Goal: Transaction & Acquisition: Purchase product/service

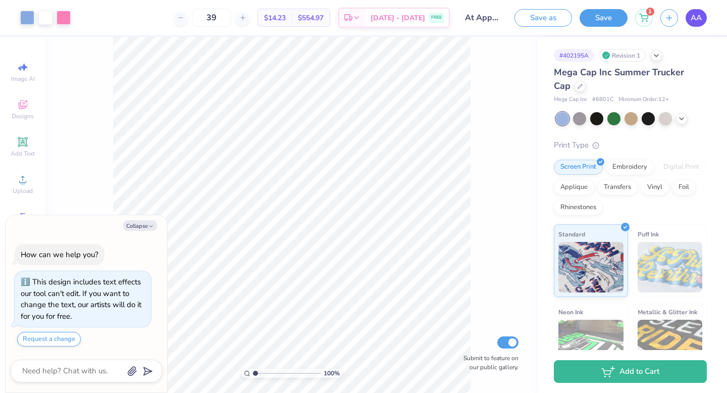
click at [706, 17] on link "AA" at bounding box center [696, 18] width 21 height 18
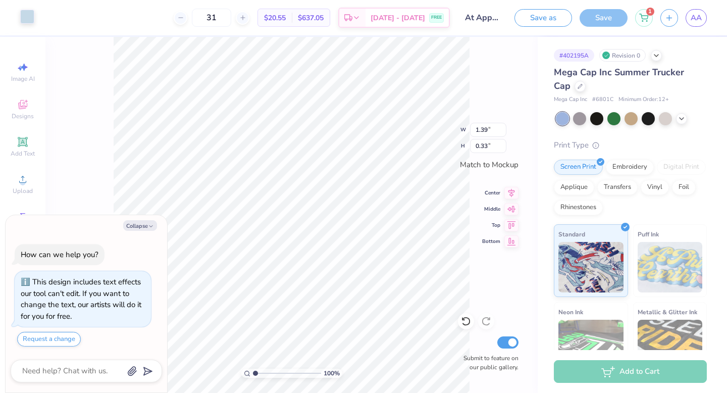
click at [30, 20] on div at bounding box center [27, 17] width 14 height 14
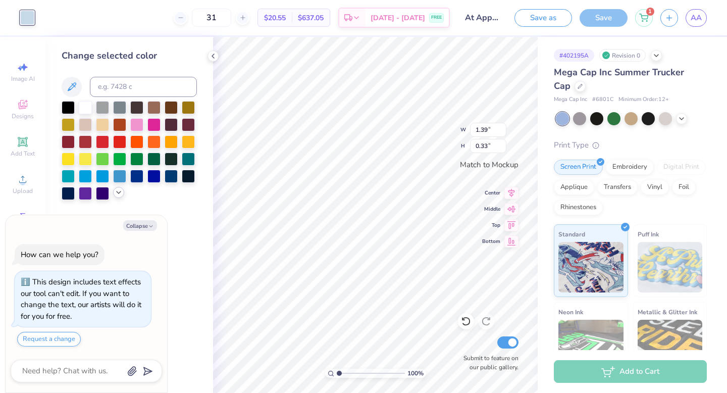
click at [119, 193] on icon at bounding box center [119, 192] width 8 height 8
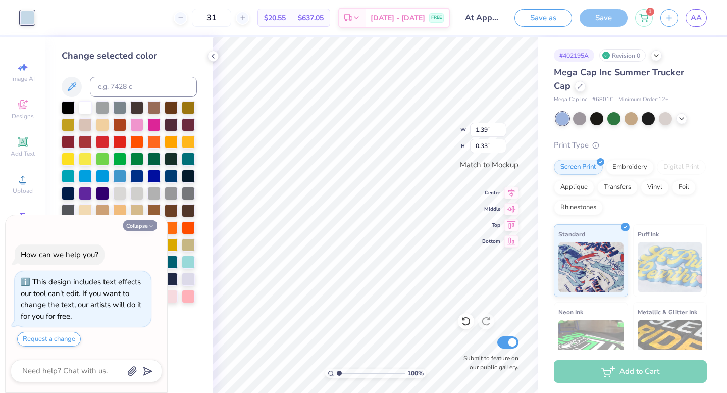
click at [140, 225] on button "Collapse" at bounding box center [140, 225] width 34 height 11
type textarea "x"
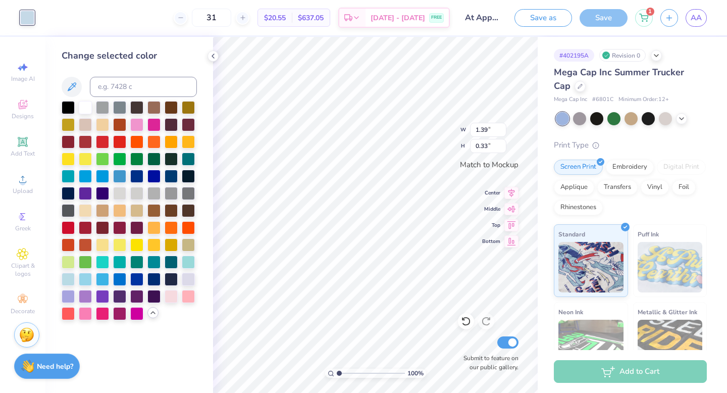
click at [189, 305] on div at bounding box center [129, 210] width 135 height 219
click at [189, 300] on div at bounding box center [188, 295] width 13 height 13
click at [88, 311] on div at bounding box center [85, 312] width 13 height 13
click at [194, 293] on div at bounding box center [188, 295] width 13 height 13
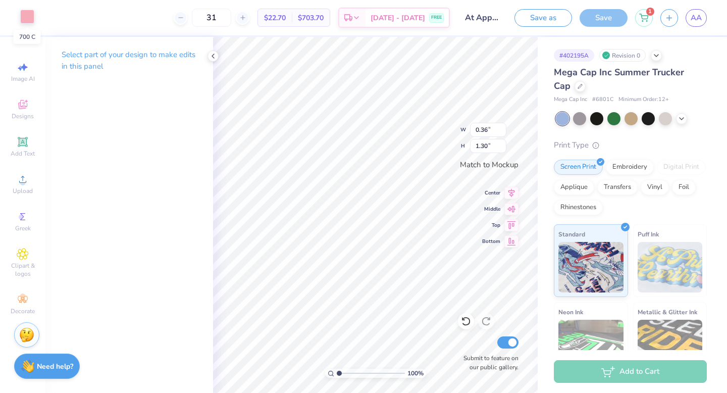
click at [25, 19] on div at bounding box center [27, 17] width 14 height 14
click at [29, 20] on div at bounding box center [27, 17] width 14 height 14
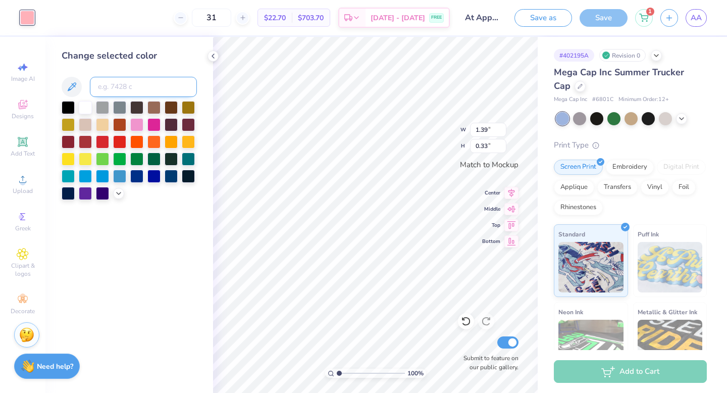
click at [111, 88] on input at bounding box center [143, 87] width 107 height 20
type input "700"
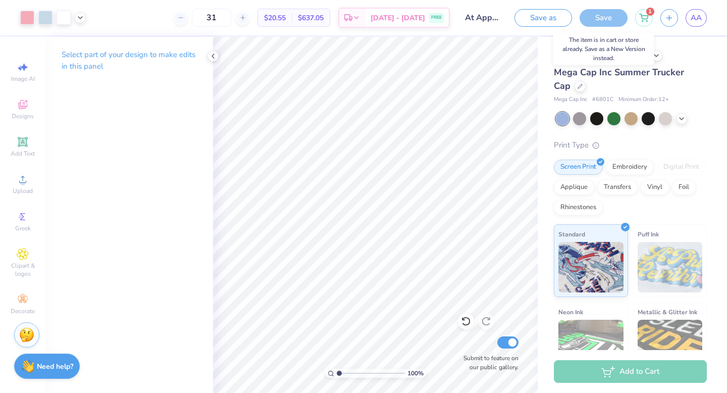
click at [605, 14] on div "Save" at bounding box center [604, 18] width 48 height 18
click at [229, 16] on input "31" at bounding box center [211, 18] width 39 height 18
click at [209, 57] on icon at bounding box center [213, 56] width 8 height 8
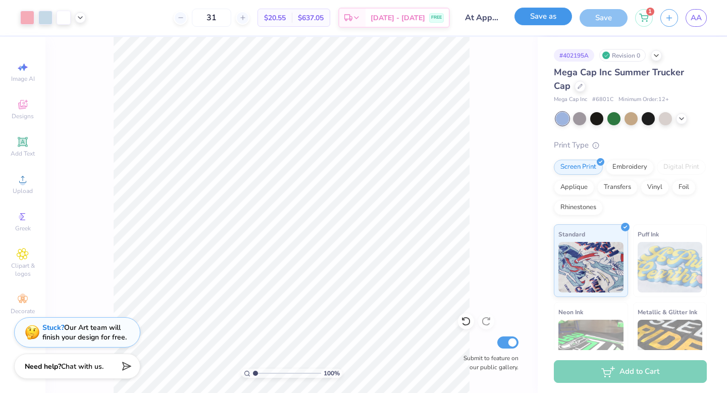
click at [534, 18] on button "Save as" at bounding box center [544, 17] width 58 height 18
click at [608, 15] on div "Save" at bounding box center [604, 18] width 48 height 18
click at [648, 17] on icon at bounding box center [643, 16] width 9 height 8
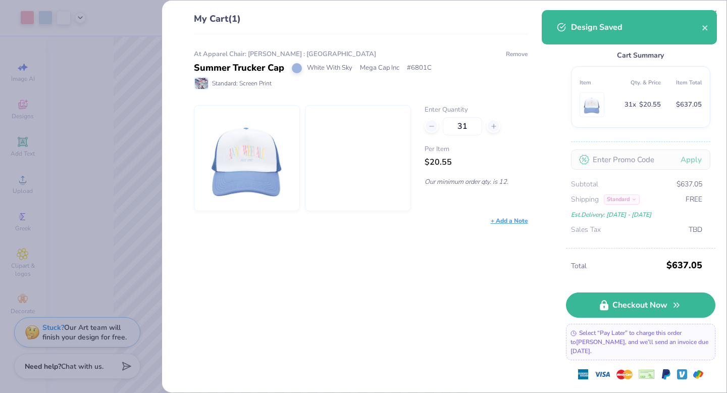
click at [507, 50] on button "Remove" at bounding box center [516, 53] width 23 height 9
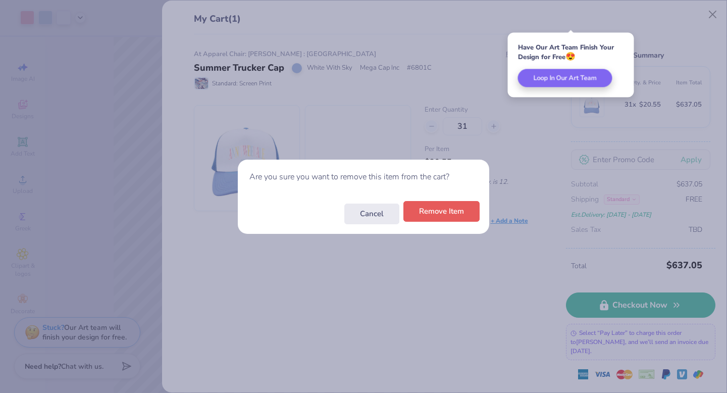
click at [429, 214] on button "Remove Item" at bounding box center [441, 211] width 76 height 21
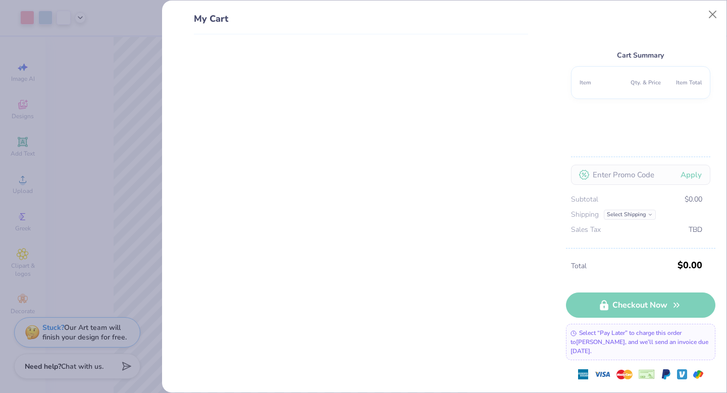
click at [148, 48] on div "My Cart Cart Summary Item Qty. & Price Item Total Apply Subtotal $0.00 Shipping…" at bounding box center [363, 196] width 727 height 393
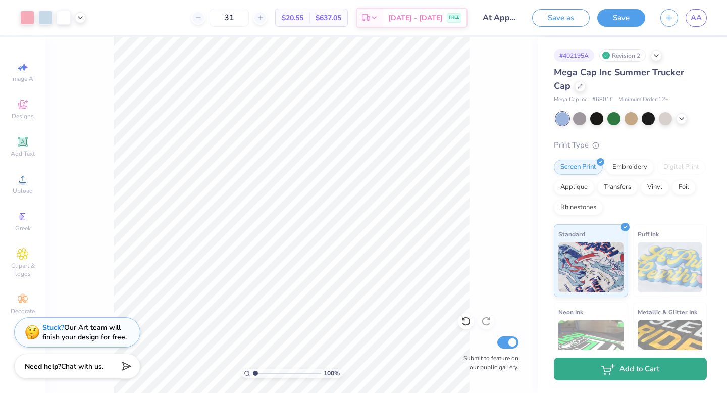
click at [638, 375] on button "Add to Cart" at bounding box center [630, 369] width 153 height 23
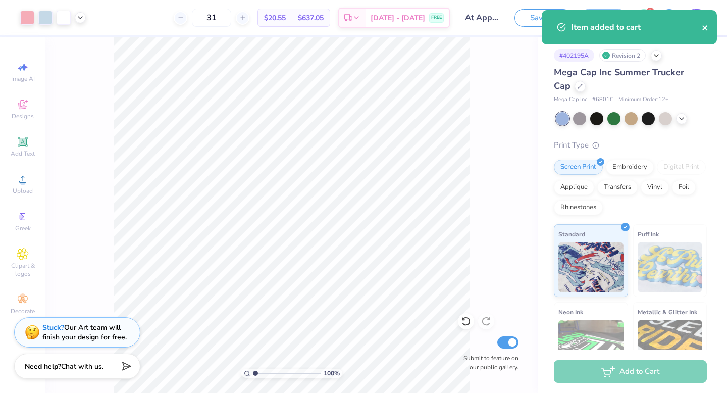
click at [703, 29] on icon "close" at bounding box center [704, 27] width 5 height 5
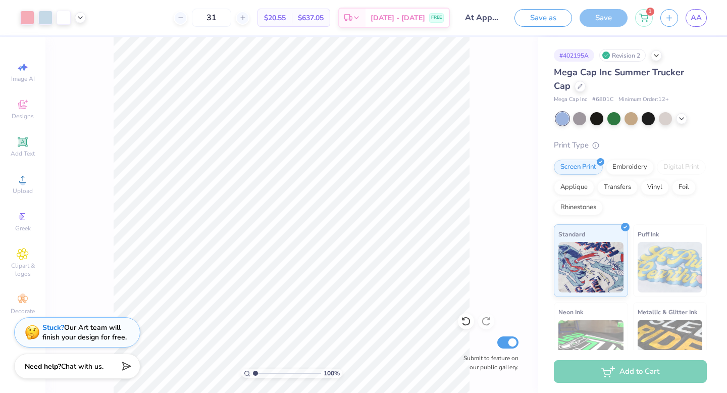
click at [648, 19] on div "Item added to cart" at bounding box center [629, 31] width 179 height 46
click at [648, 19] on div "1" at bounding box center [644, 18] width 18 height 18
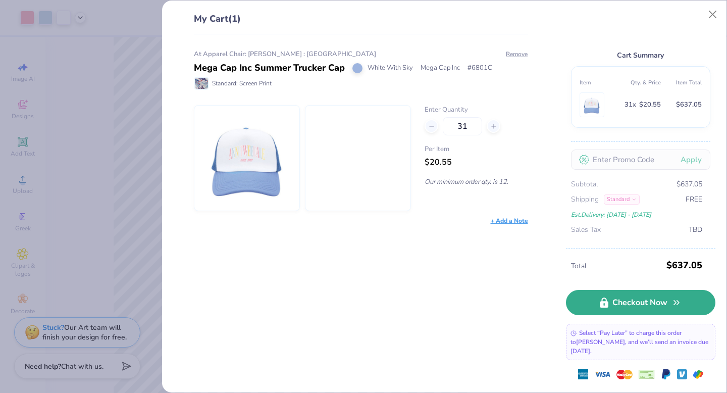
click at [634, 303] on link "Checkout Now" at bounding box center [640, 302] width 149 height 25
